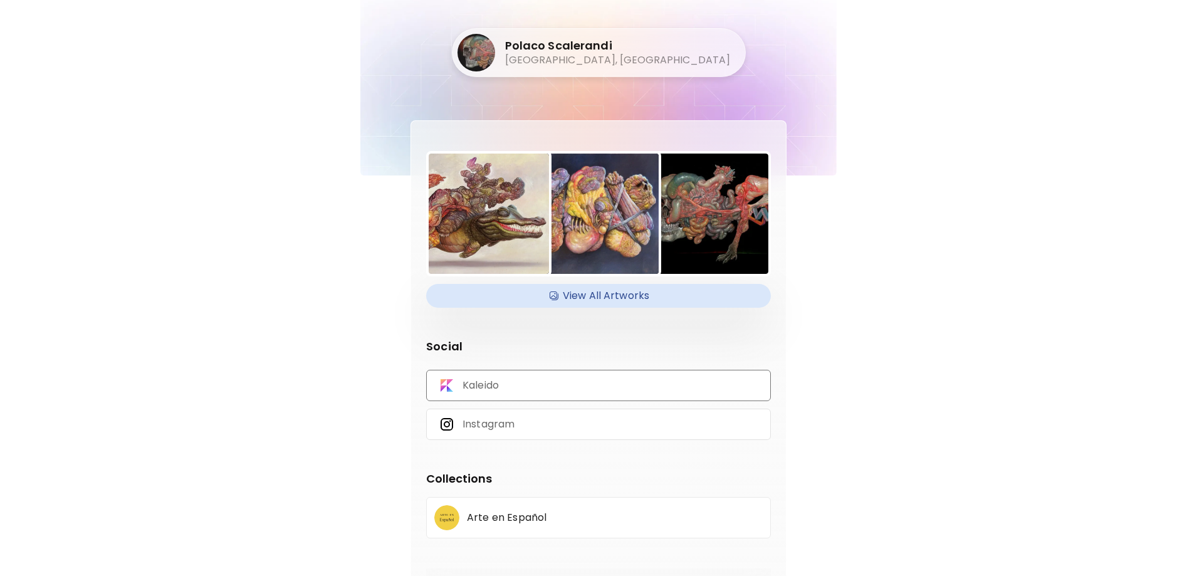
click at [483, 391] on p "Kaleido" at bounding box center [480, 386] width 36 height 14
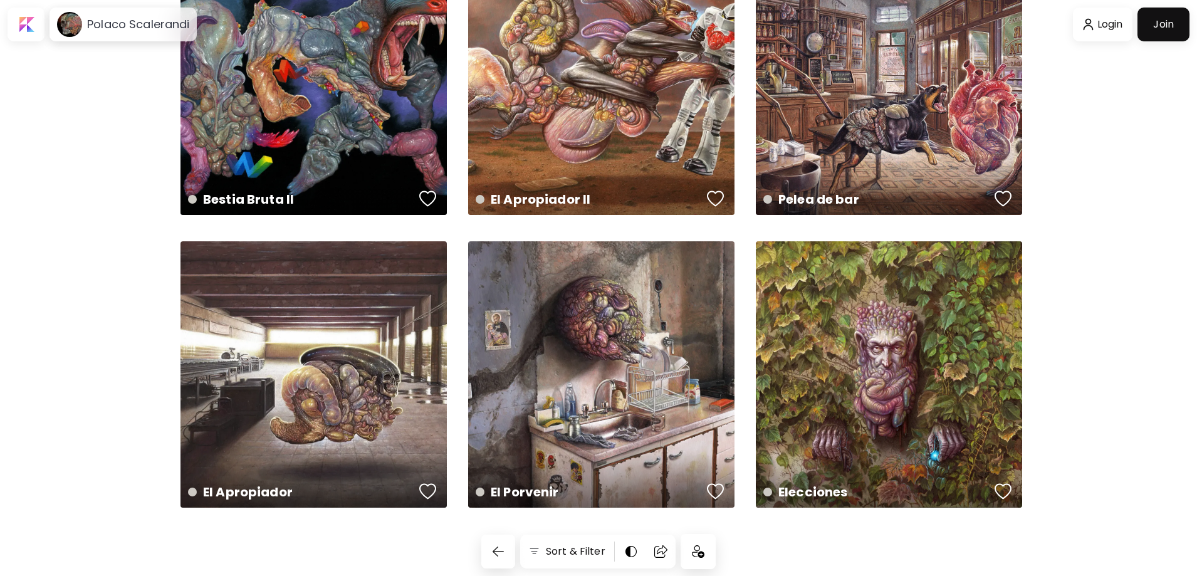
scroll to position [394, 0]
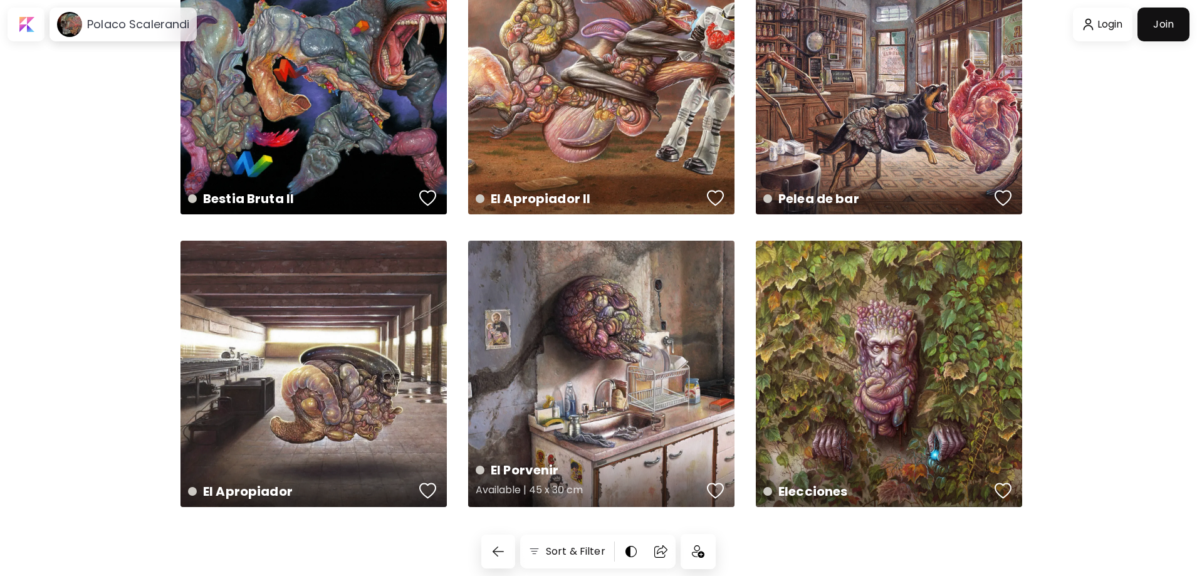
click at [613, 365] on div "El Porvenir Available | 45 x 30 cm" at bounding box center [601, 374] width 266 height 266
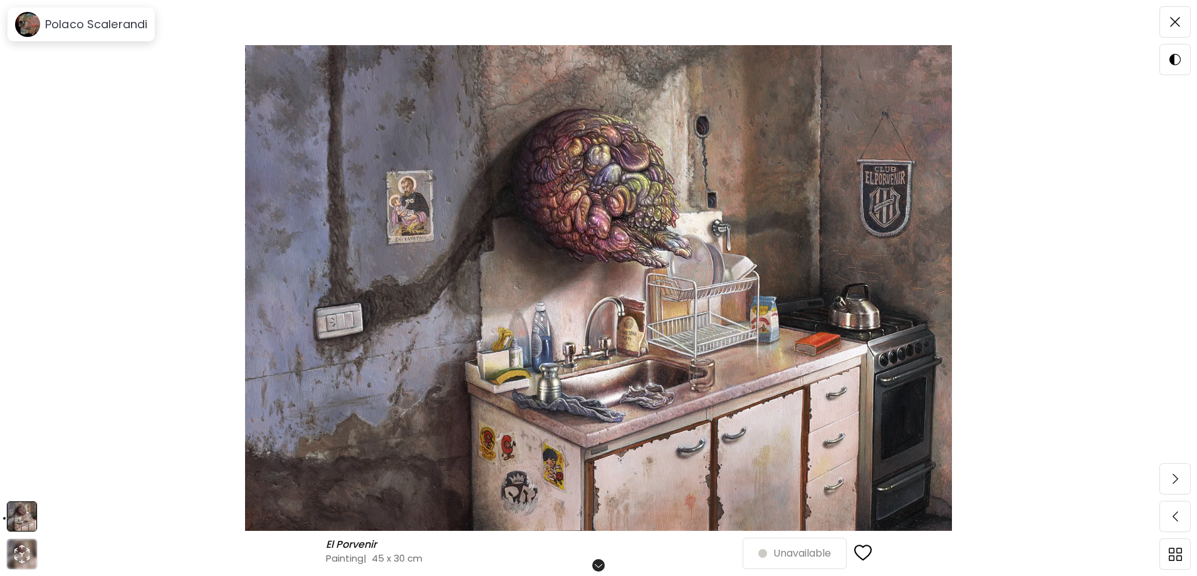
click at [567, 479] on img at bounding box center [599, 288] width 1092 height 486
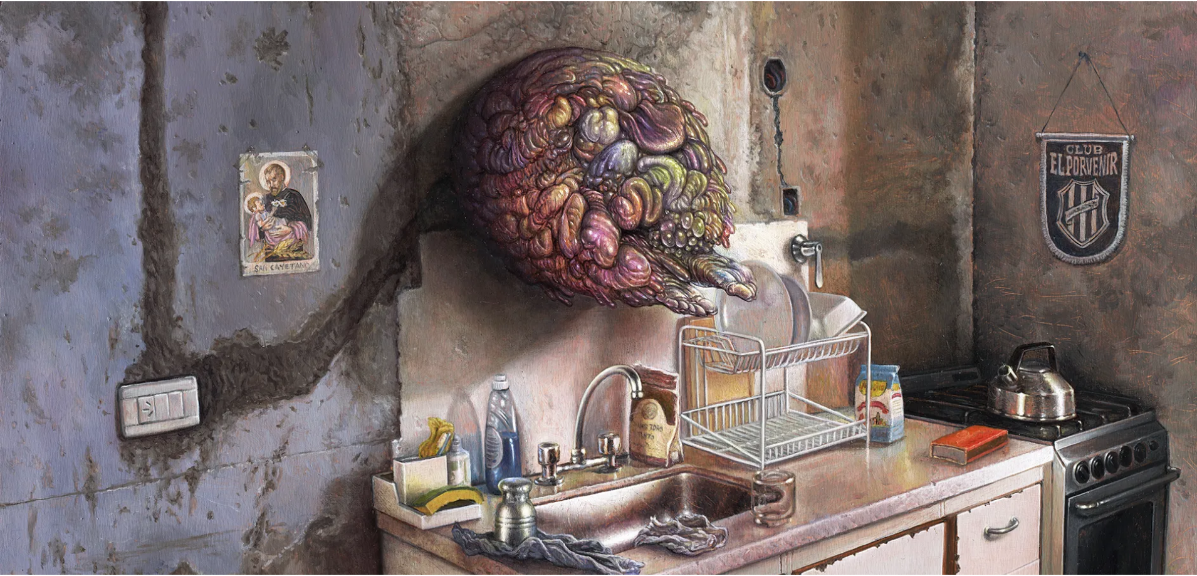
scroll to position [59, 0]
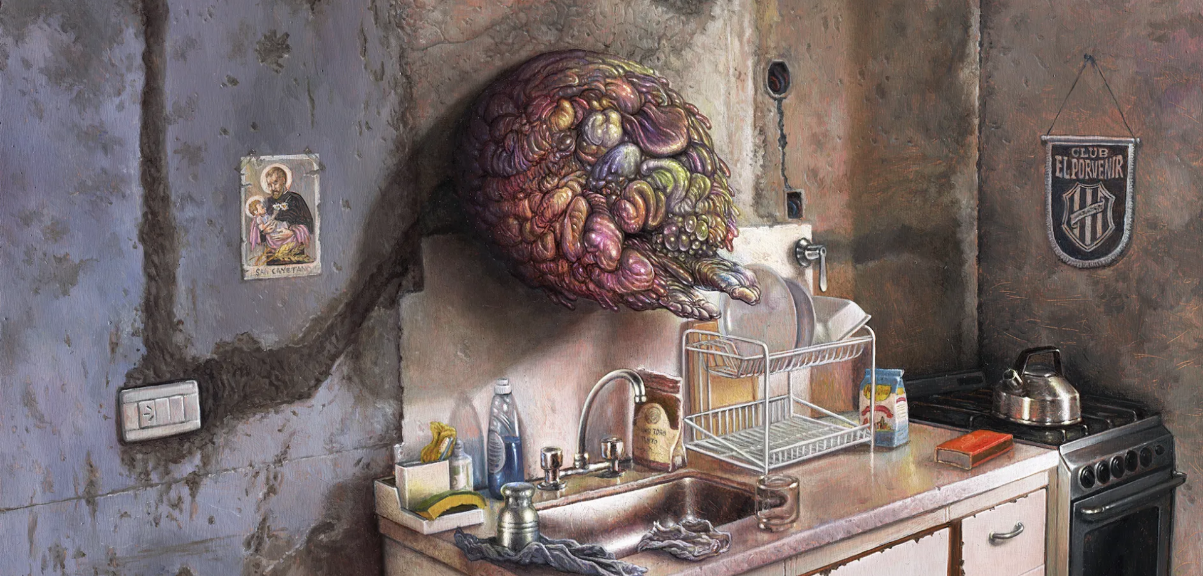
click at [419, 332] on img at bounding box center [601, 354] width 1203 height 827
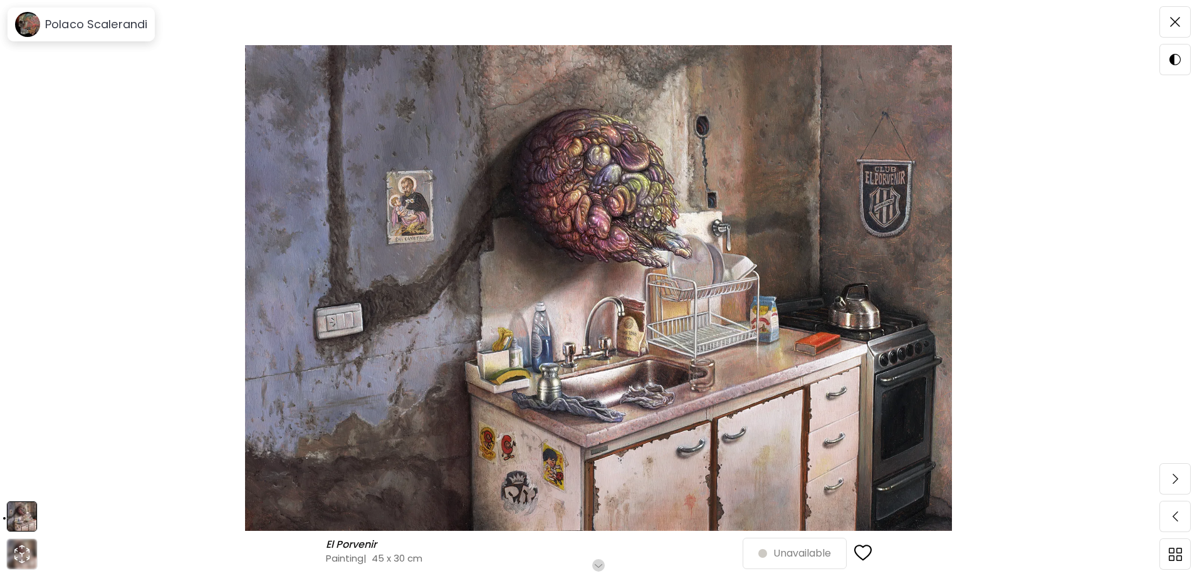
click at [1067, 374] on img at bounding box center [599, 288] width 1092 height 486
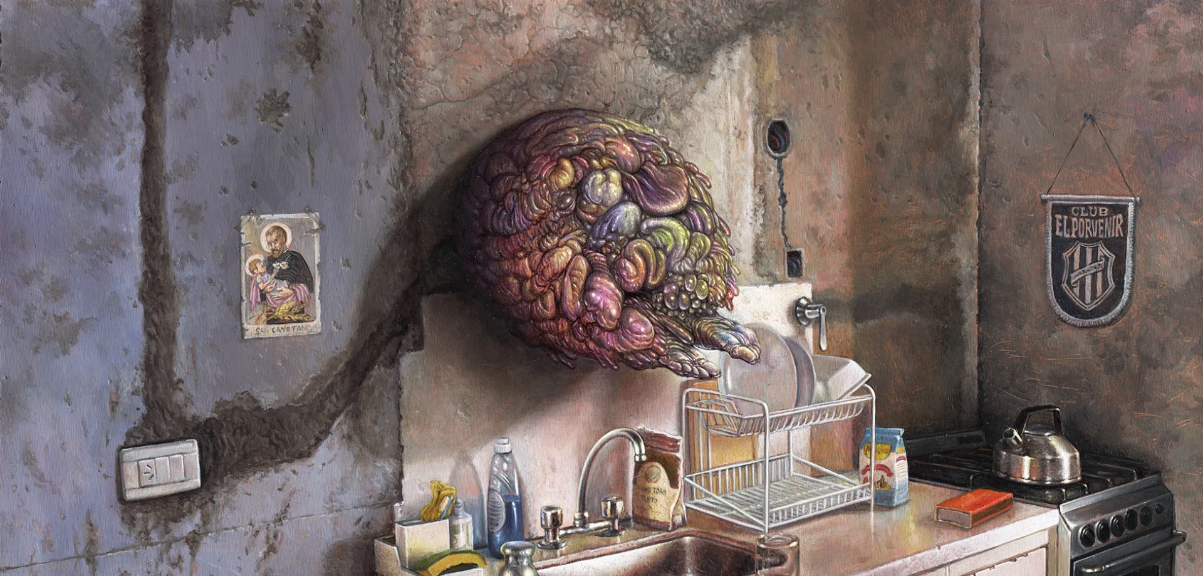
click at [73, 78] on img at bounding box center [601, 413] width 1203 height 827
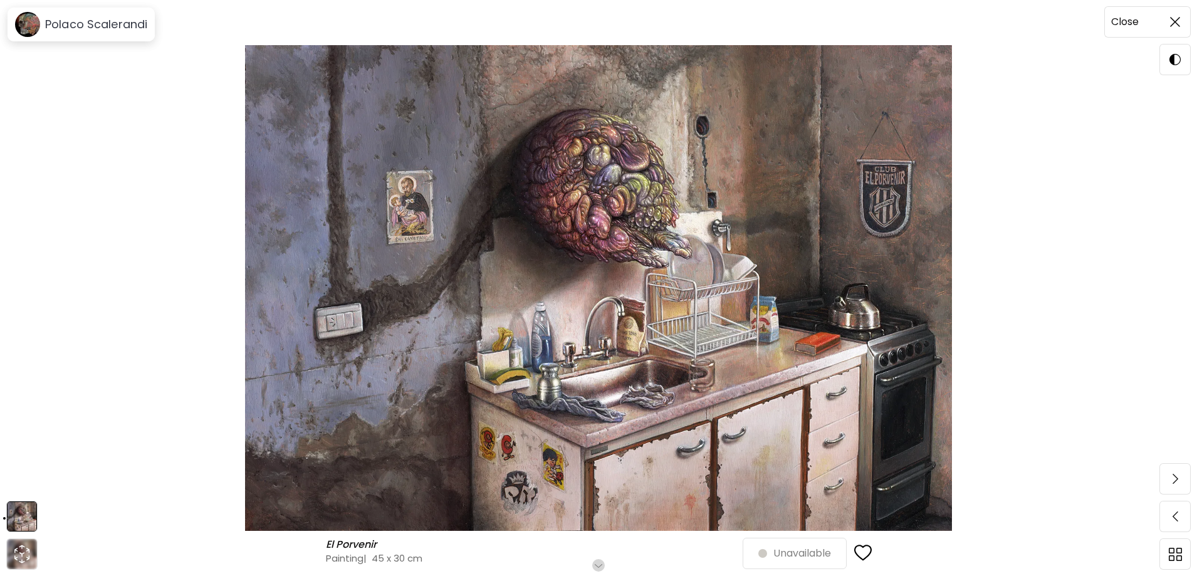
click at [1178, 14] on span at bounding box center [1175, 22] width 26 height 26
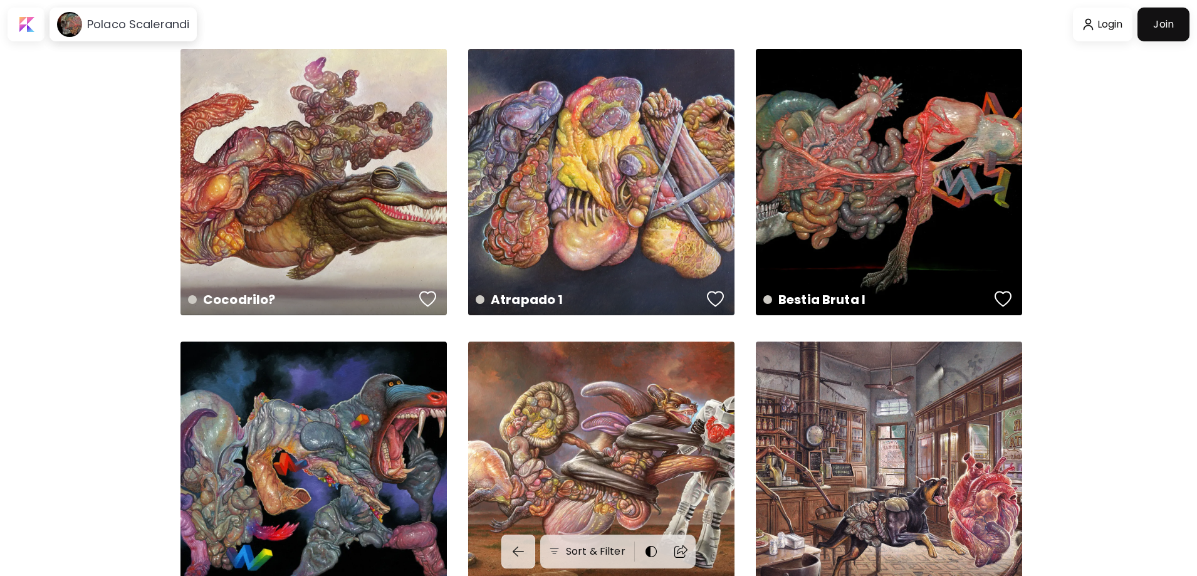
scroll to position [394, 0]
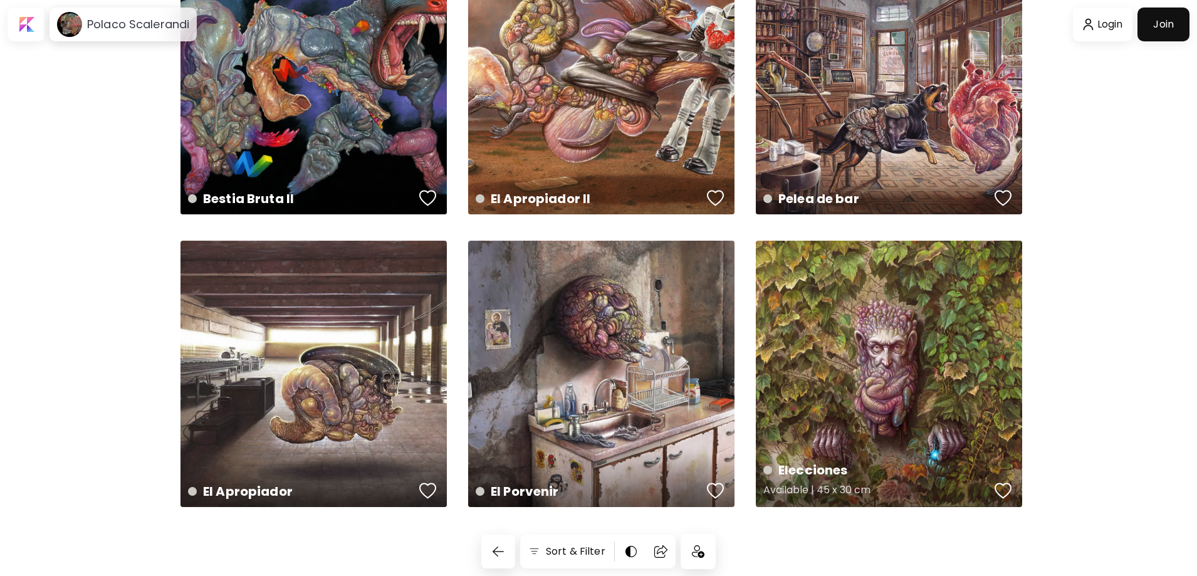
click at [884, 367] on div "Elecciones Available | 45 x 30 cm" at bounding box center [889, 374] width 266 height 266
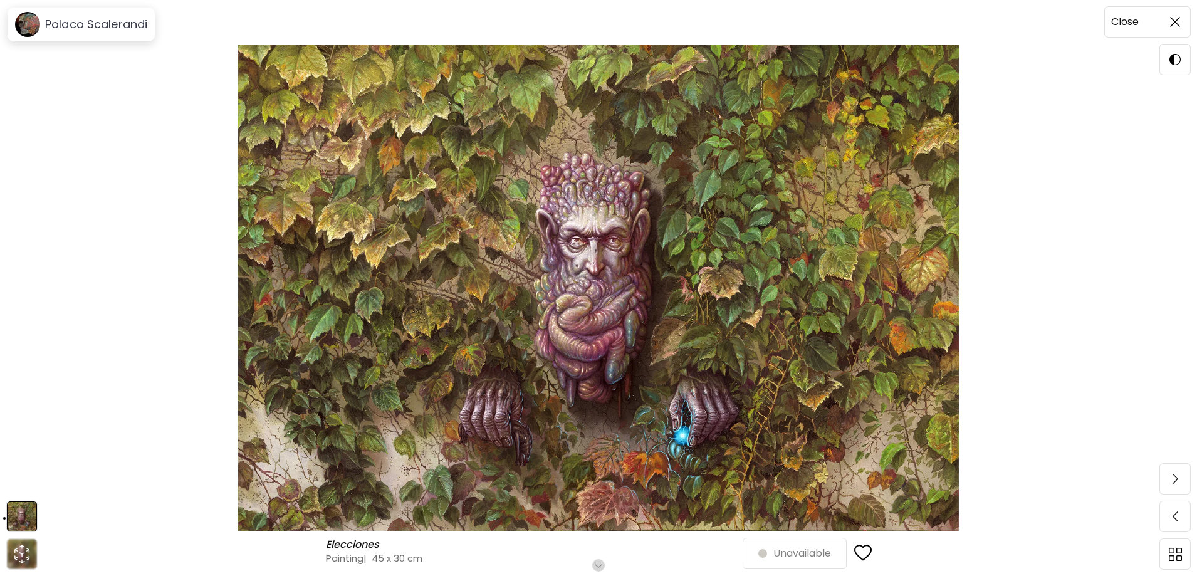
click at [1174, 18] on img at bounding box center [1175, 22] width 10 height 10
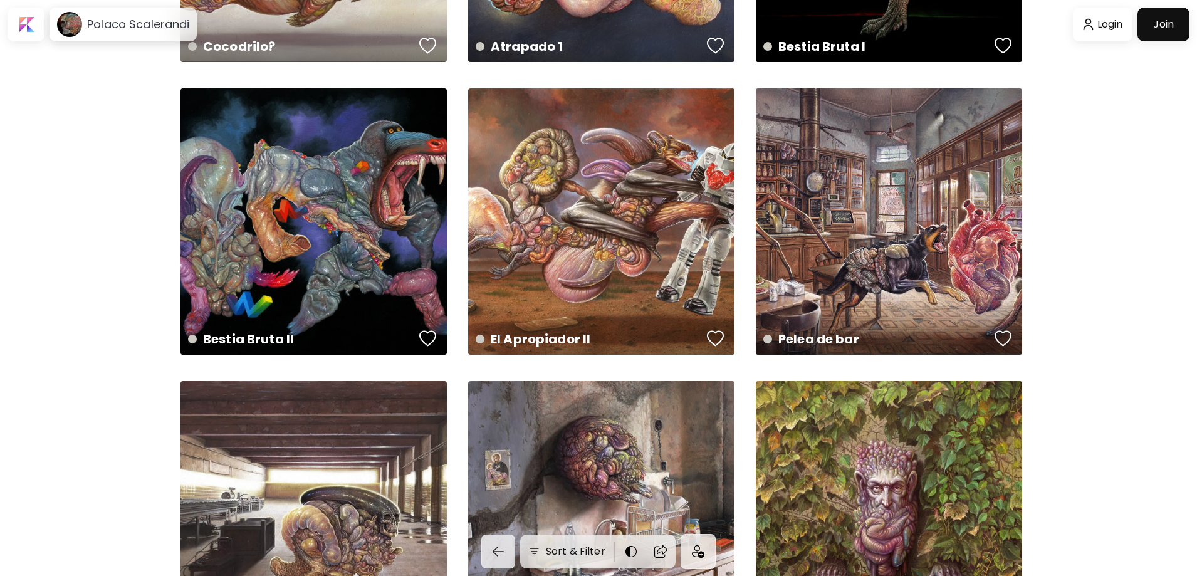
scroll to position [206, 0]
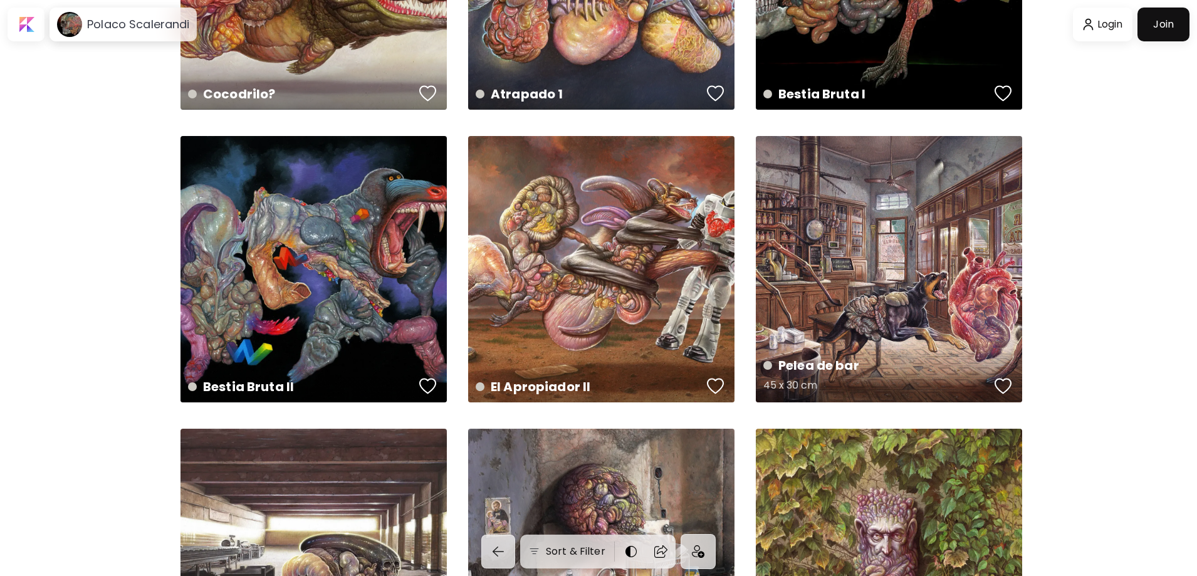
click at [859, 270] on div "Pelea de bar 45 x 30 cm" at bounding box center [889, 269] width 266 height 266
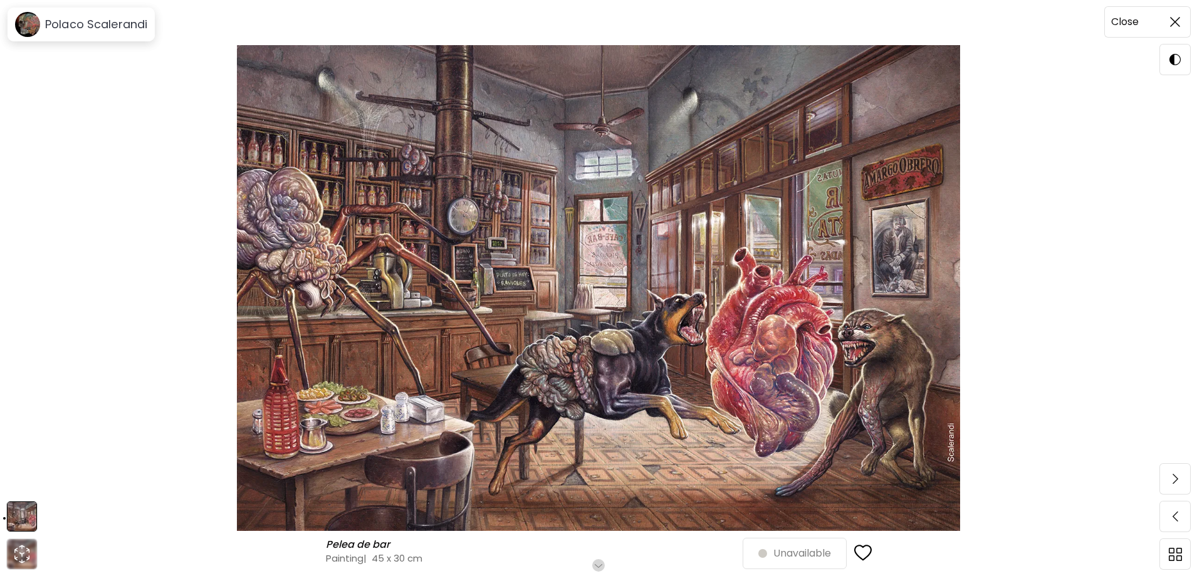
click at [1179, 17] on img at bounding box center [1175, 22] width 10 height 10
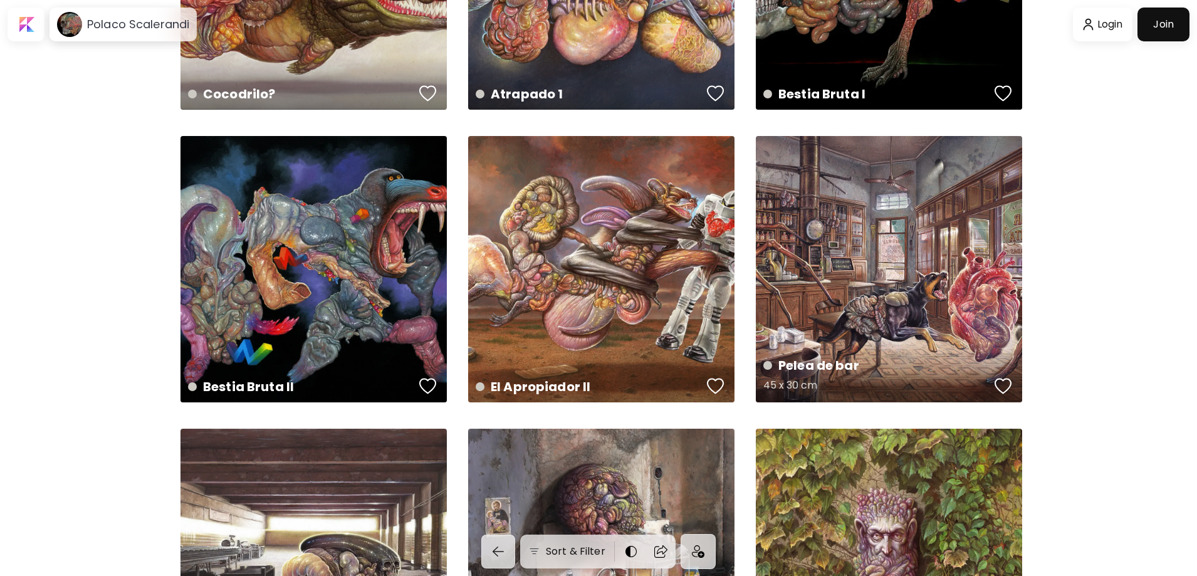
scroll to position [18, 0]
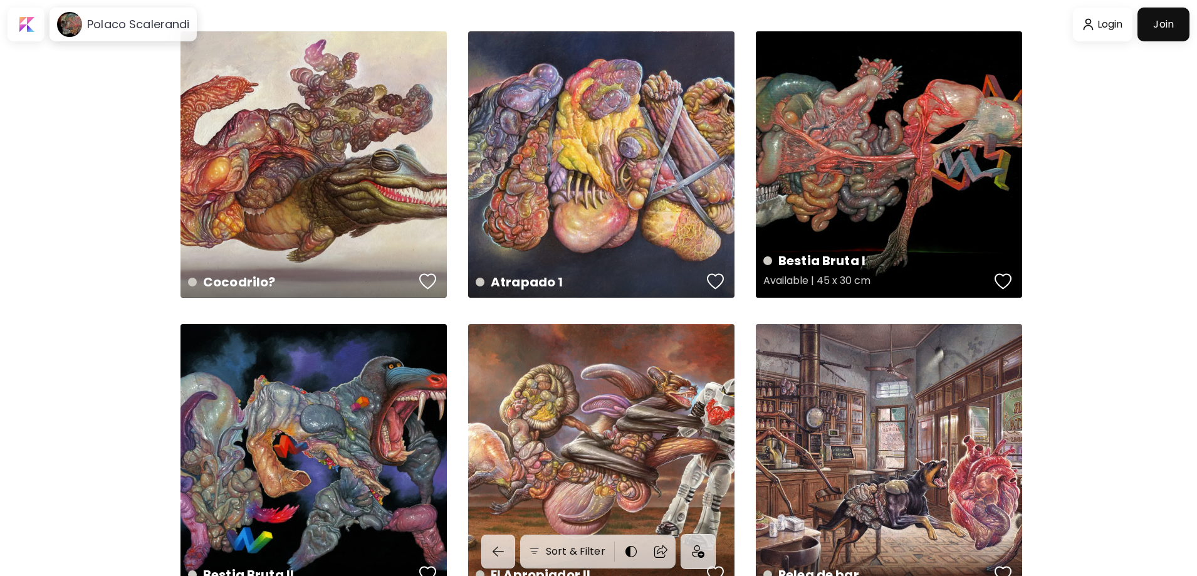
click at [919, 121] on div "Bestia Bruta I Available | 45 x 30 cm" at bounding box center [889, 164] width 266 height 266
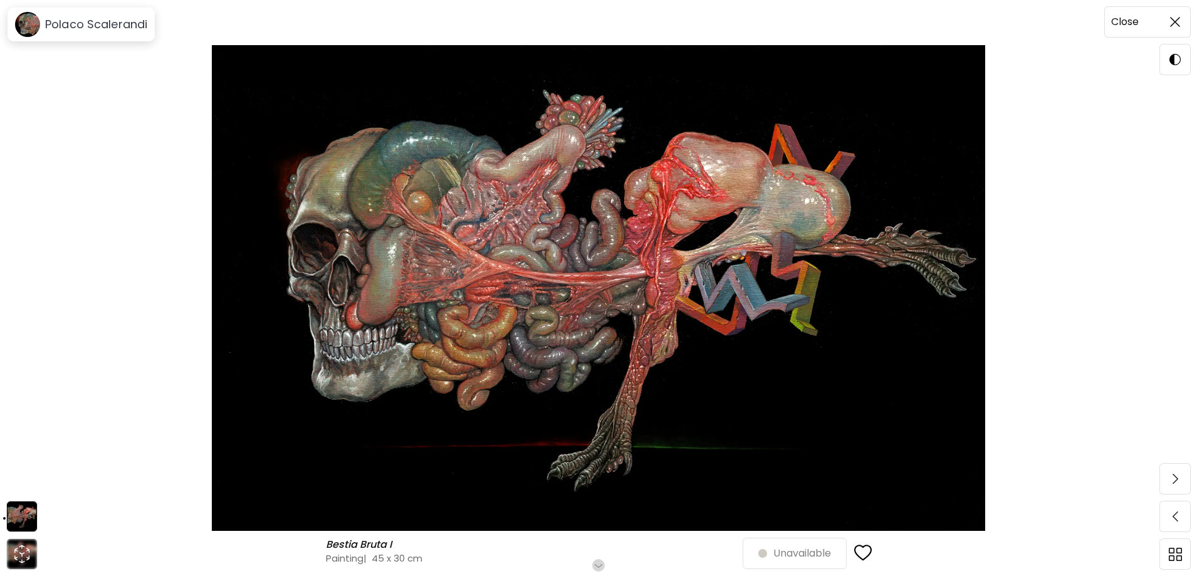
click at [1173, 14] on span at bounding box center [1175, 22] width 26 height 26
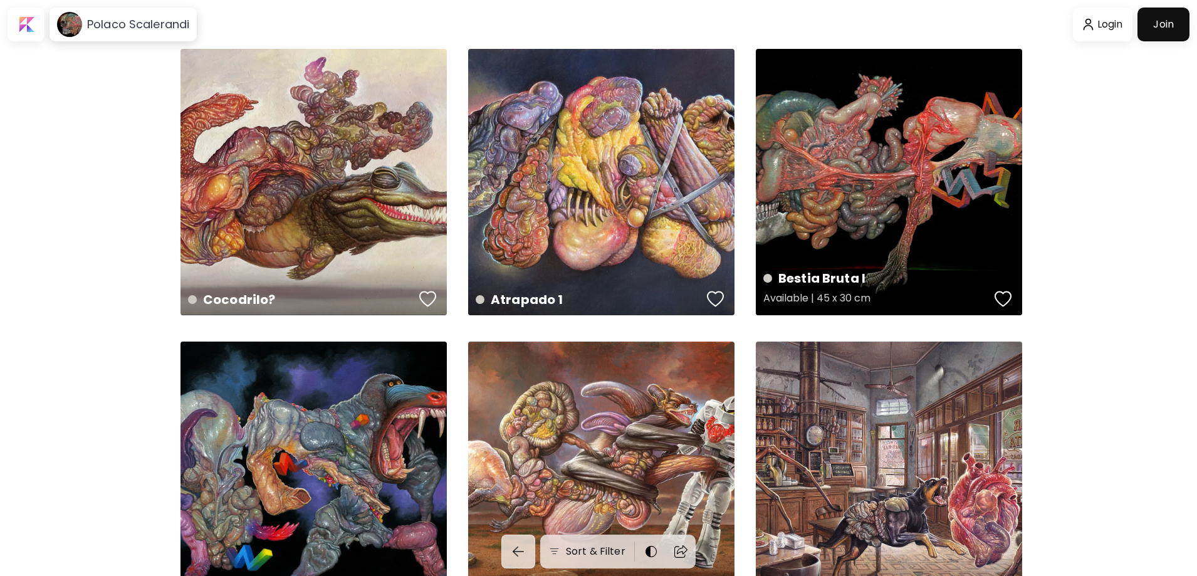
scroll to position [18, 0]
